Goal: Register for event/course

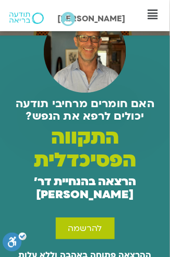
scroll to position [123, 0]
click at [80, 230] on span "להרשמה" at bounding box center [85, 228] width 34 height 9
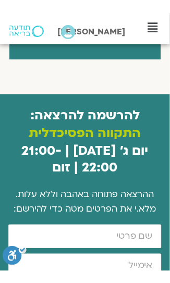
scroll to position [1116, 0]
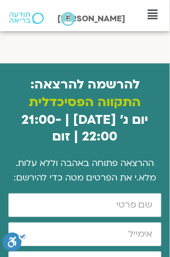
click at [108, 194] on input "firstname" at bounding box center [84, 206] width 153 height 24
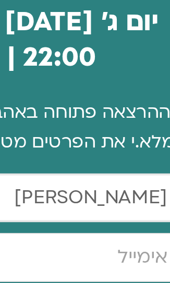
type input "איריס"
click at [114, 223] on input "email" at bounding box center [84, 235] width 153 height 24
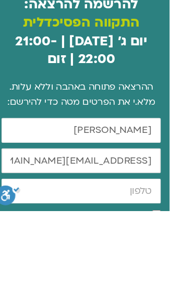
type input "irisshalev22@gmail.com"
click at [96, 252] on input "cellphone" at bounding box center [84, 264] width 153 height 24
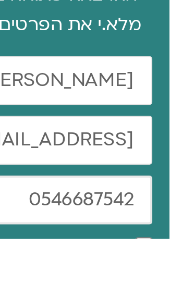
type input "0546687542"
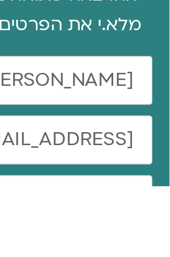
scroll to position [1119, 0]
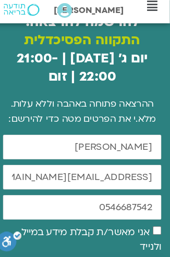
scroll to position [1170, 0]
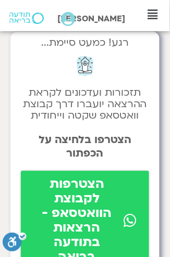
scroll to position [7, 0]
click at [85, 230] on span "הצטרפות לקבוצת הוואטסאפ - הרצאות בתודעה בריאה" at bounding box center [76, 221] width 87 height 87
